Goal: Information Seeking & Learning: Compare options

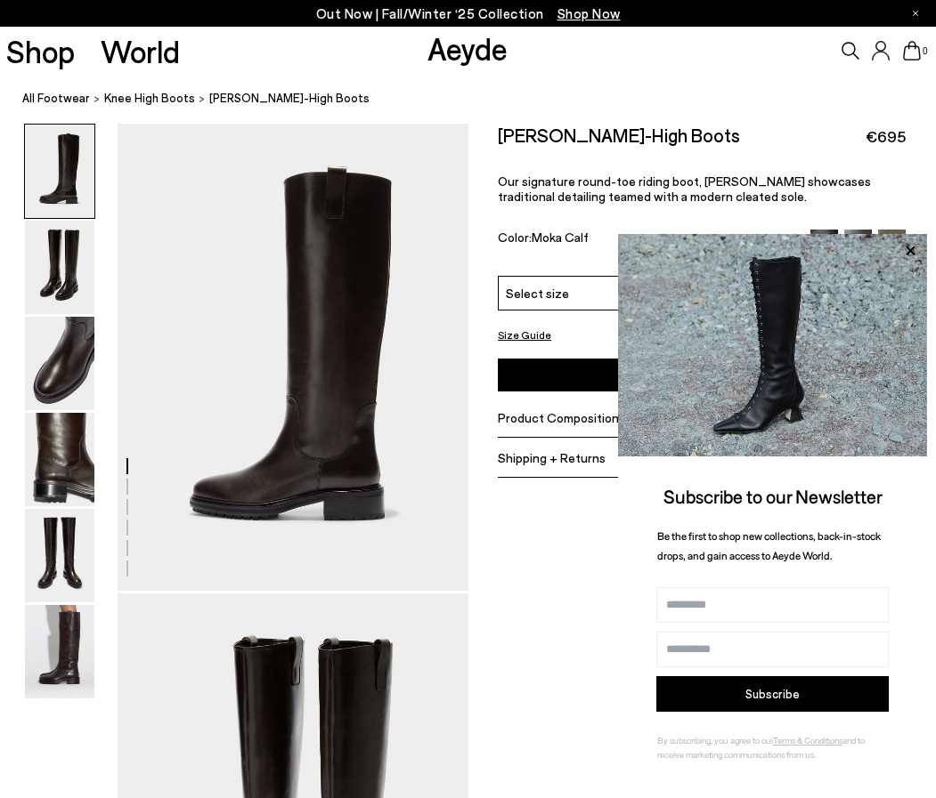
click at [916, 251] on icon at bounding box center [909, 250] width 23 height 23
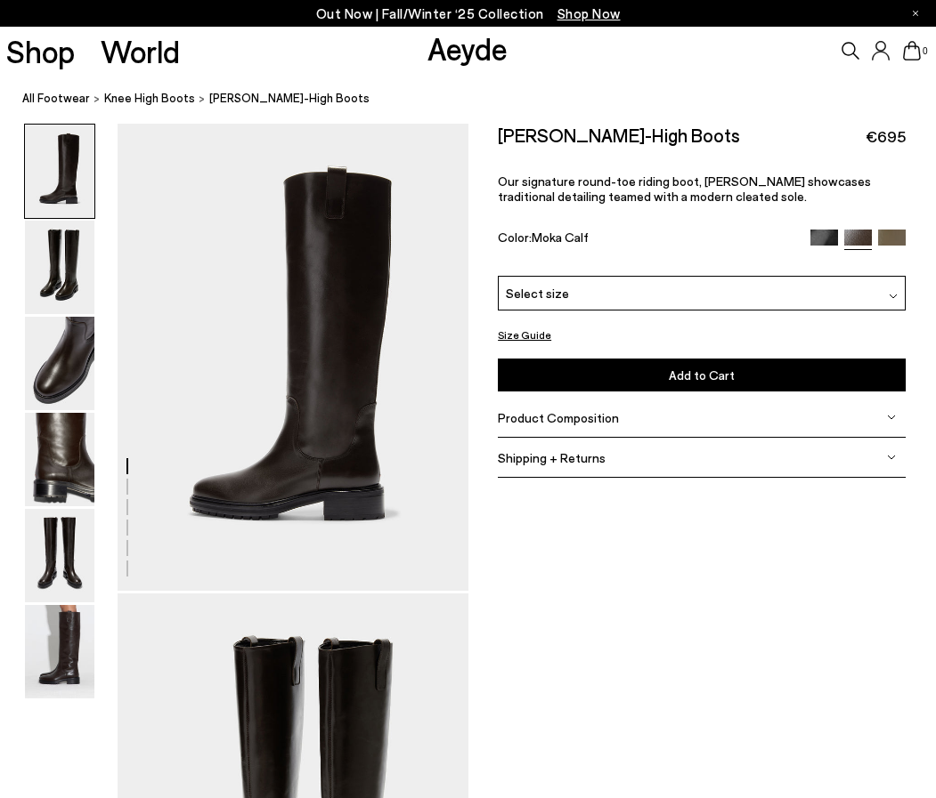
click at [822, 235] on img at bounding box center [824, 244] width 28 height 28
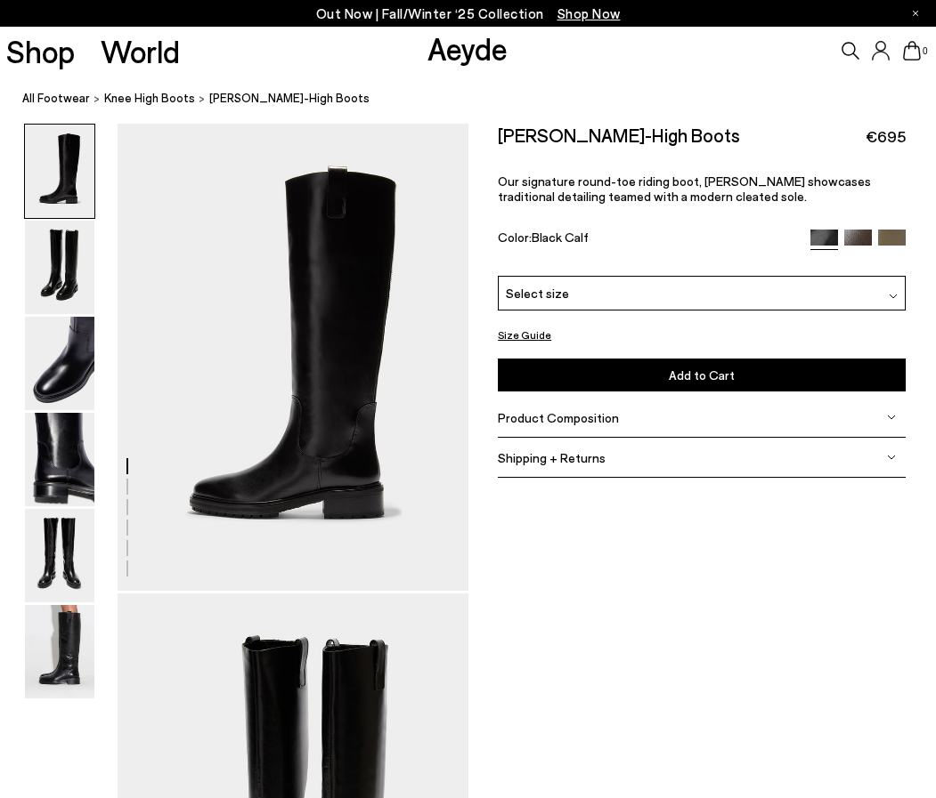
click at [879, 241] on img at bounding box center [892, 244] width 28 height 28
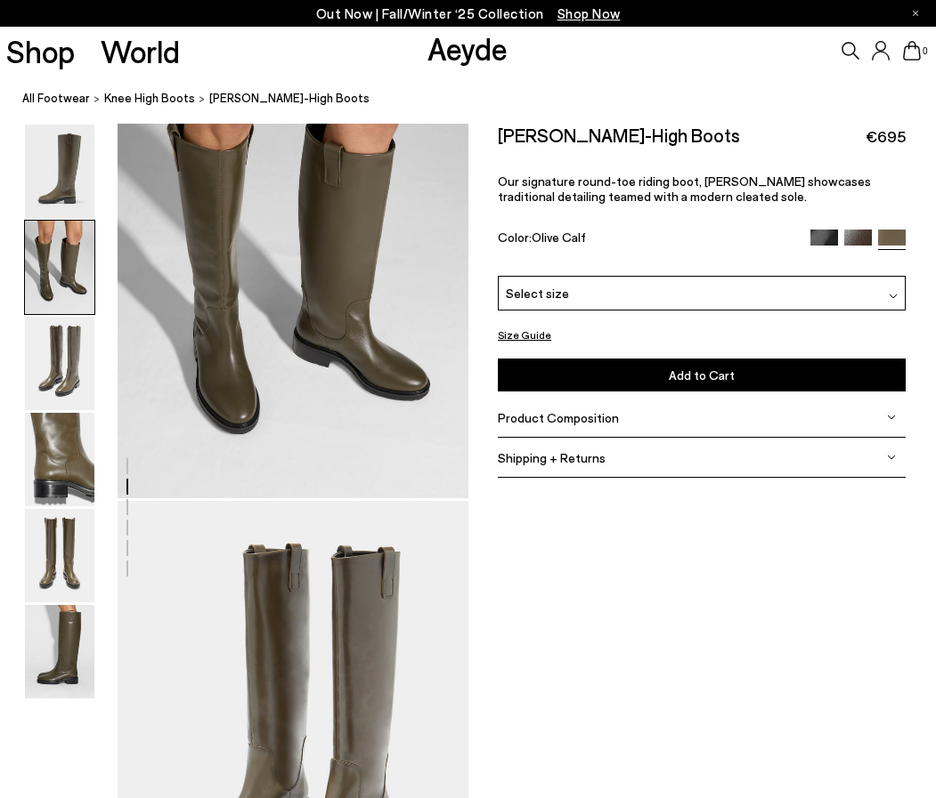
scroll to position [551, 0]
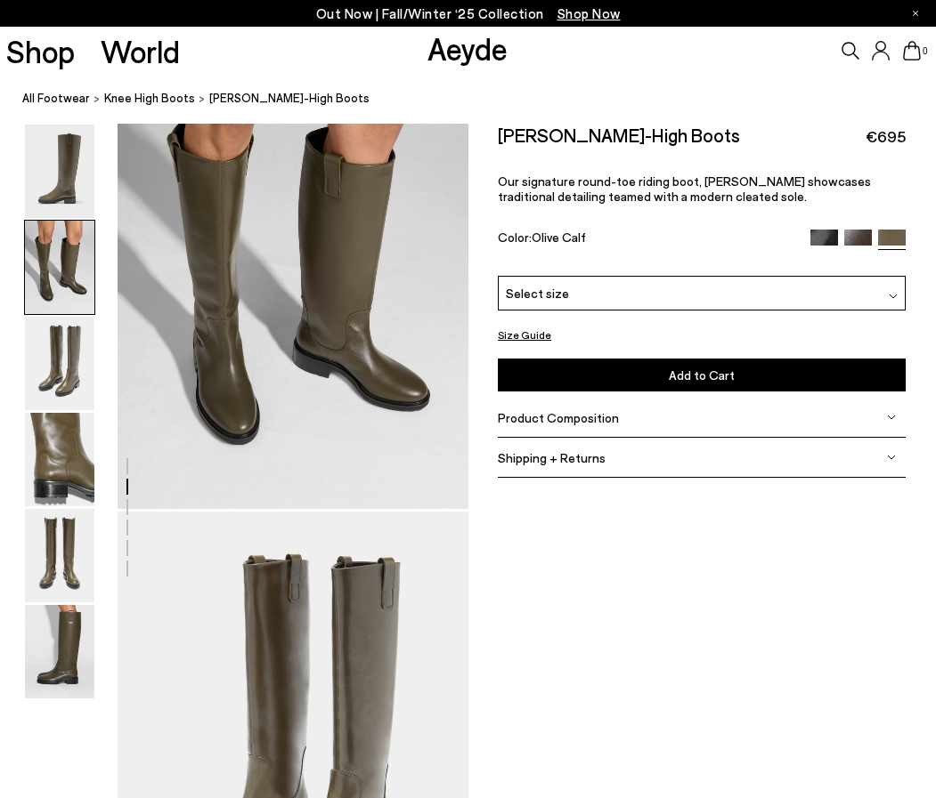
click at [846, 239] on img at bounding box center [858, 244] width 28 height 28
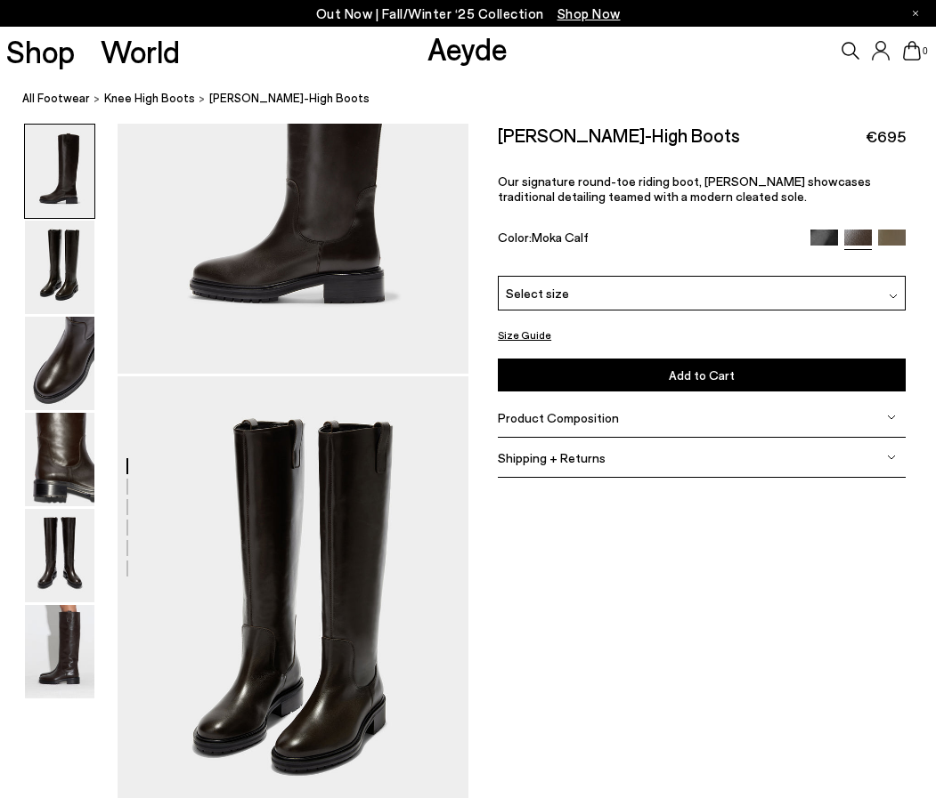
scroll to position [239, 0]
